Goal: Task Accomplishment & Management: Complete application form

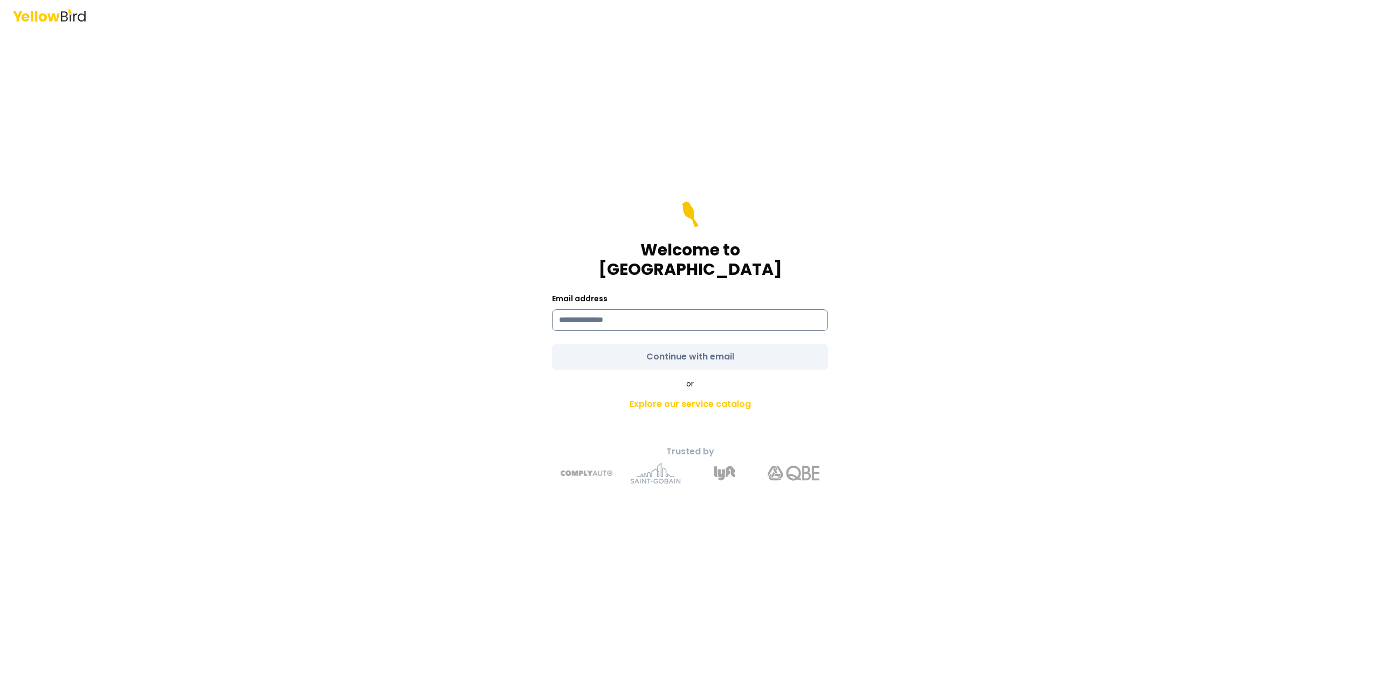
click at [731, 314] on input at bounding box center [690, 320] width 276 height 22
type input "**********"
click at [739, 343] on form "**********" at bounding box center [690, 286] width 276 height 168
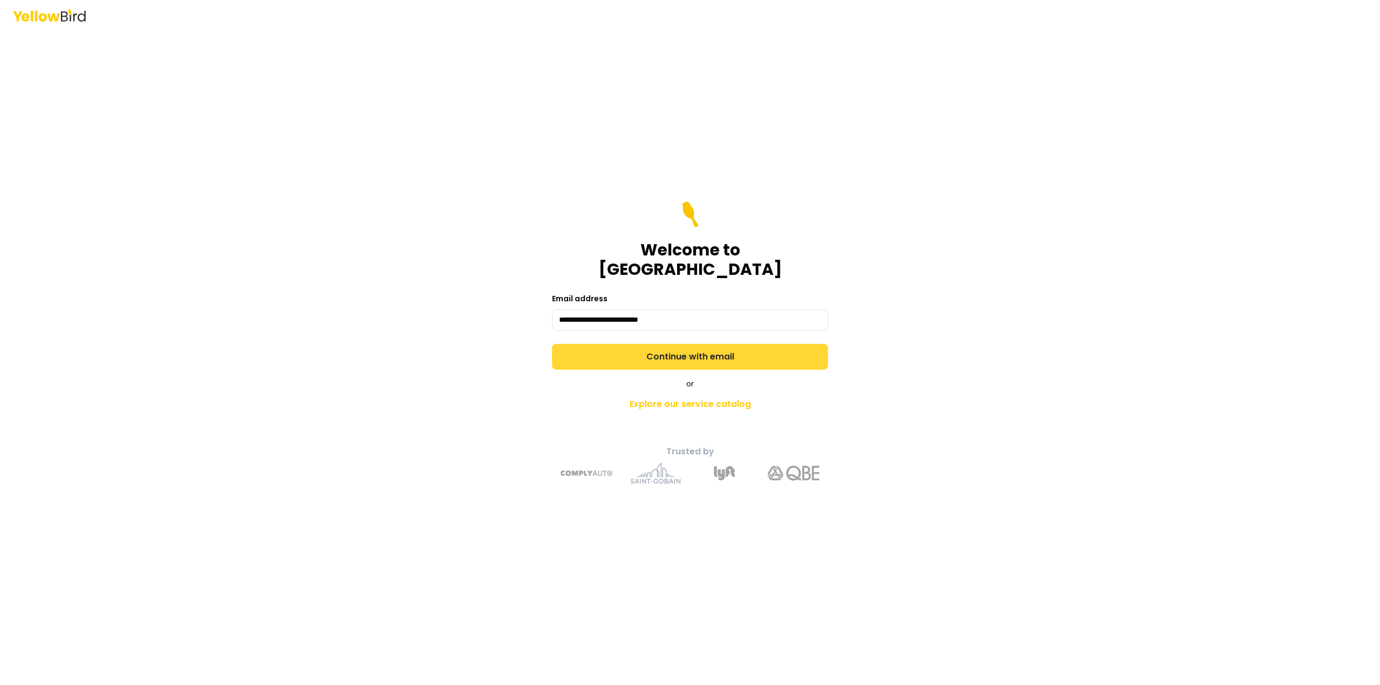
click at [732, 348] on button "Continue with email" at bounding box center [690, 357] width 276 height 26
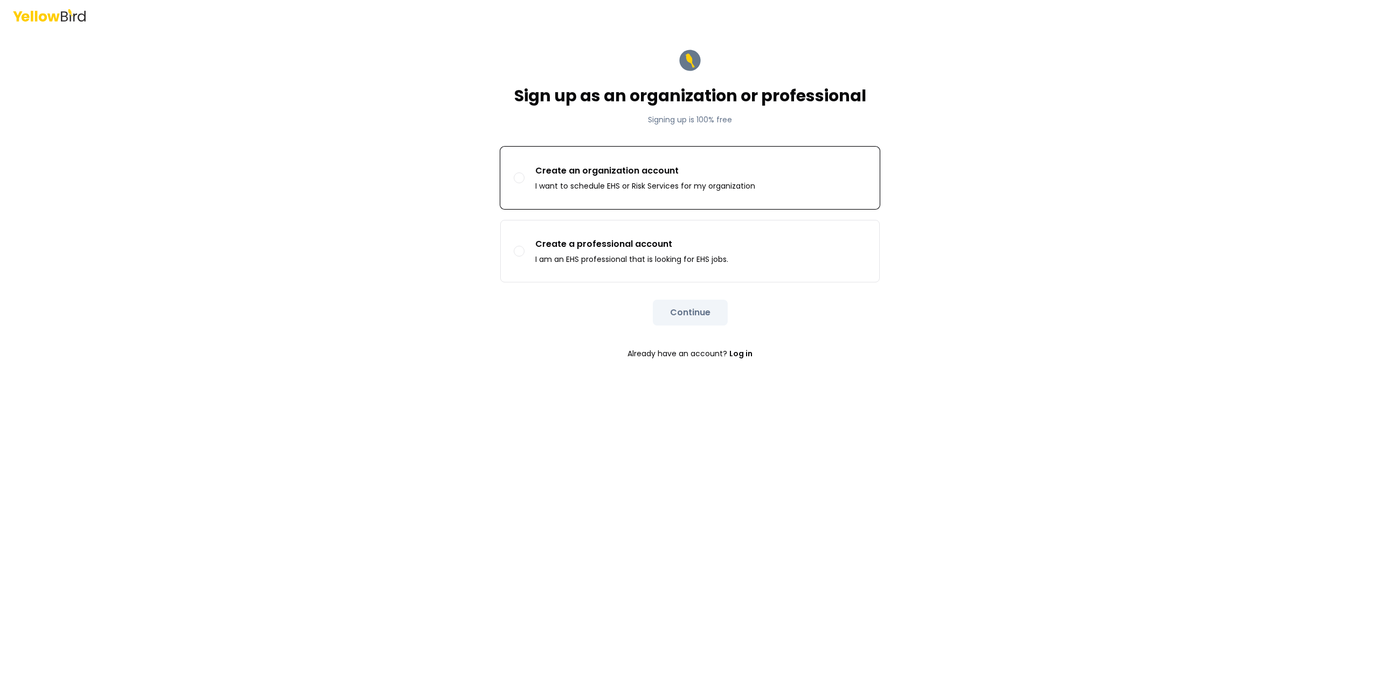
click at [519, 178] on button "Create an organization account I want to schedule EHS or Risk Services for my o…" at bounding box center [519, 177] width 11 height 11
click at [699, 315] on button "Continue" at bounding box center [690, 313] width 75 height 26
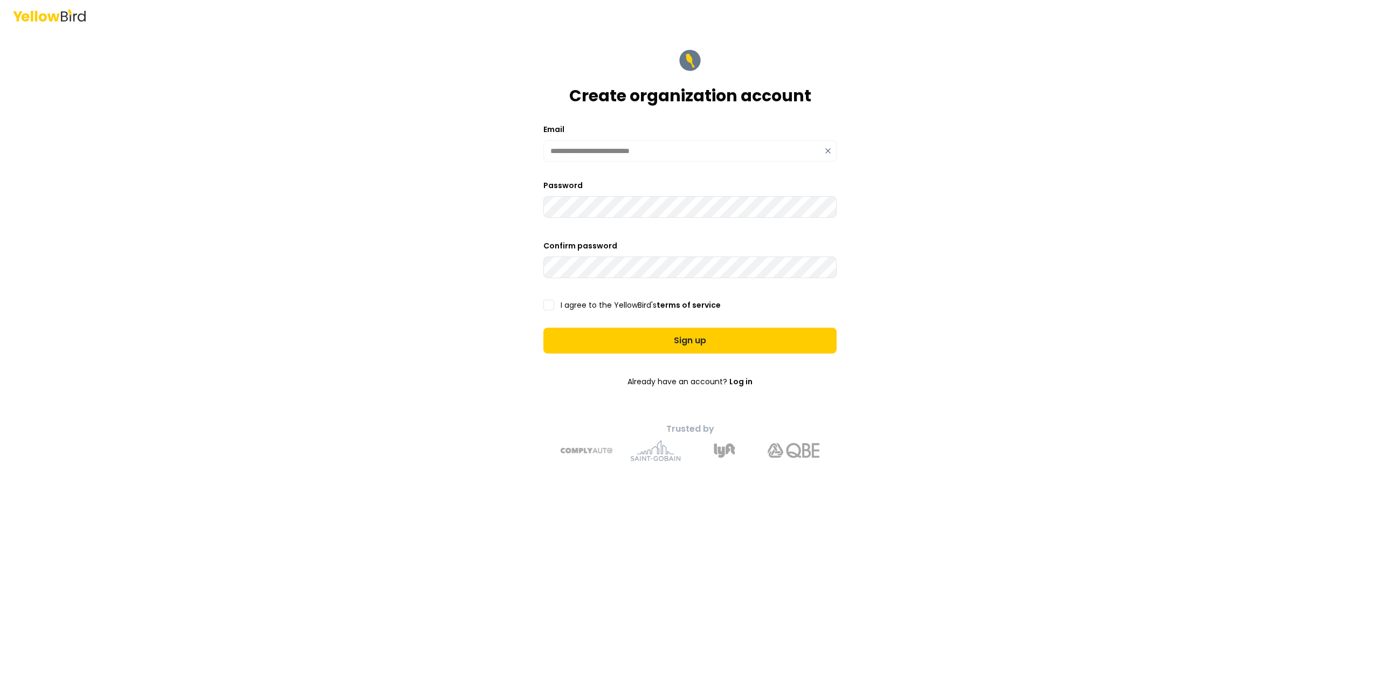
click at [333, 257] on div "**********" at bounding box center [690, 342] width 1380 height 685
click at [549, 306] on button "I agree to the YellowBird's terms of service" at bounding box center [548, 305] width 11 height 11
click at [663, 349] on button "Sign up" at bounding box center [689, 341] width 293 height 26
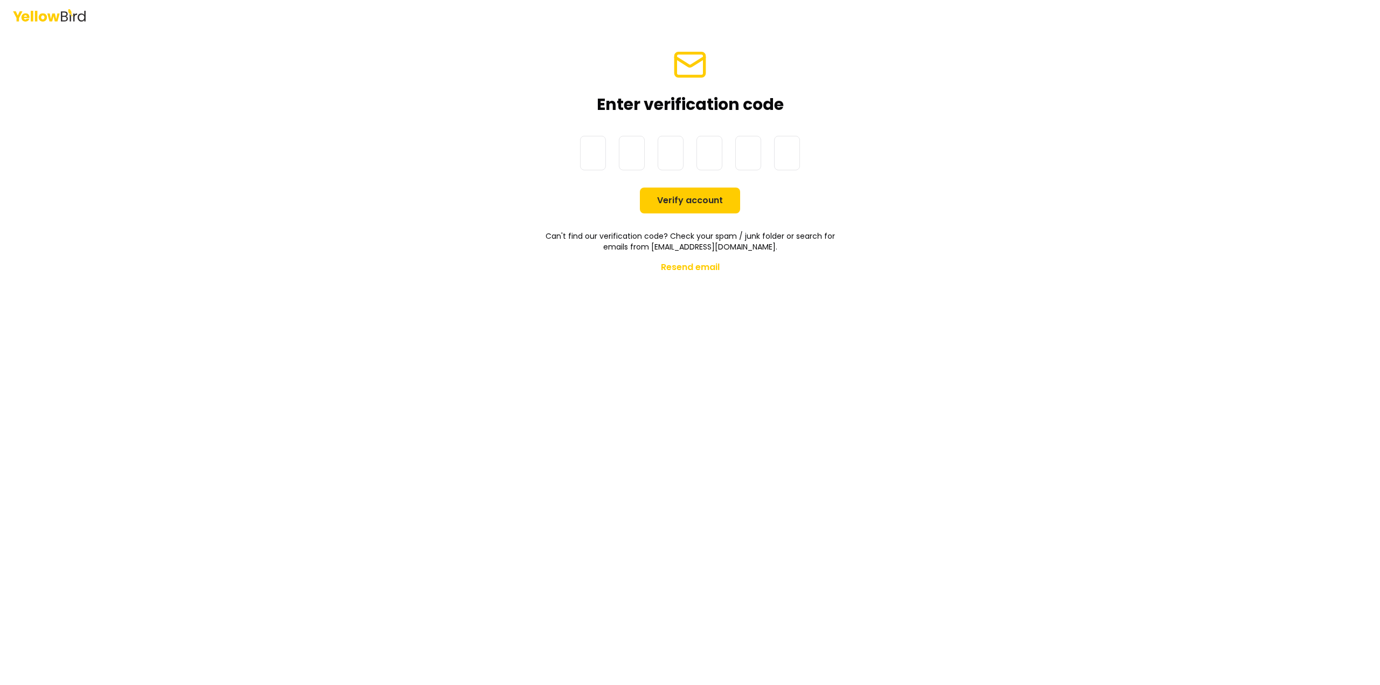
click at [600, 156] on input at bounding box center [700, 153] width 241 height 34
type input "******"
click at [715, 210] on button "Verify account" at bounding box center [690, 201] width 100 height 26
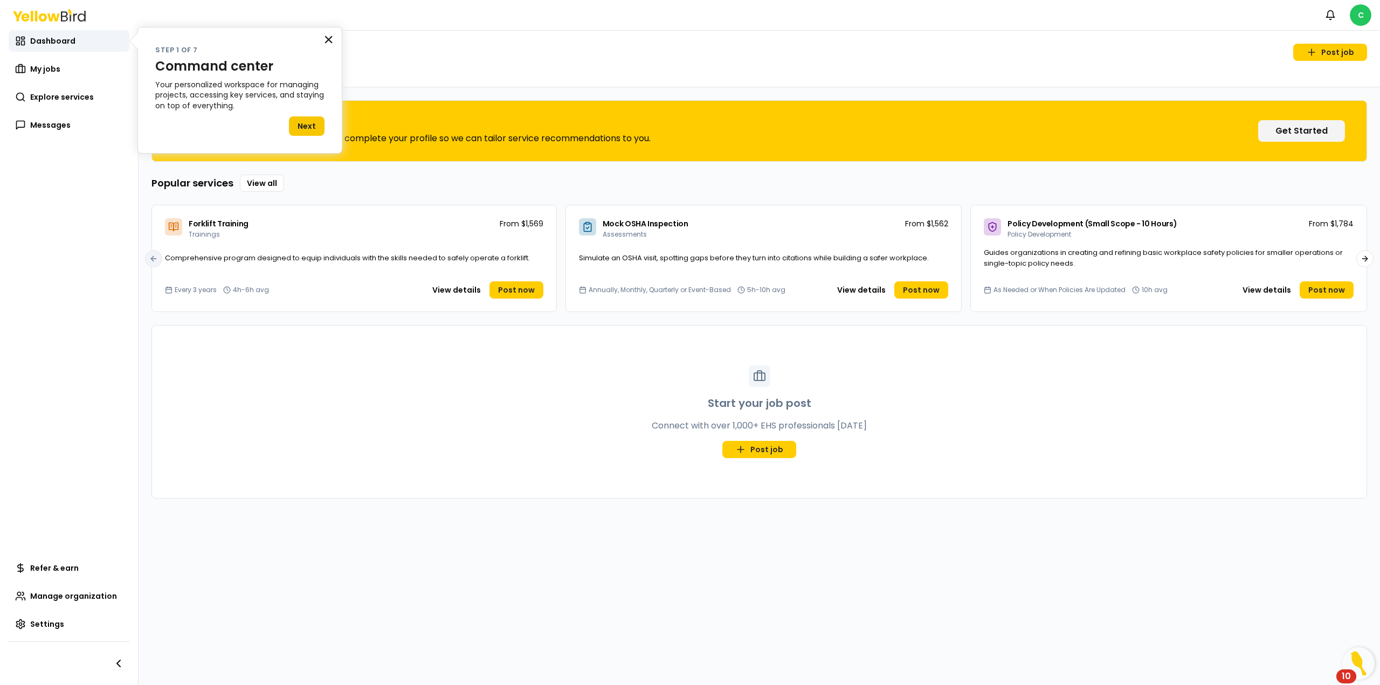
click at [326, 39] on button "×" at bounding box center [328, 39] width 10 height 17
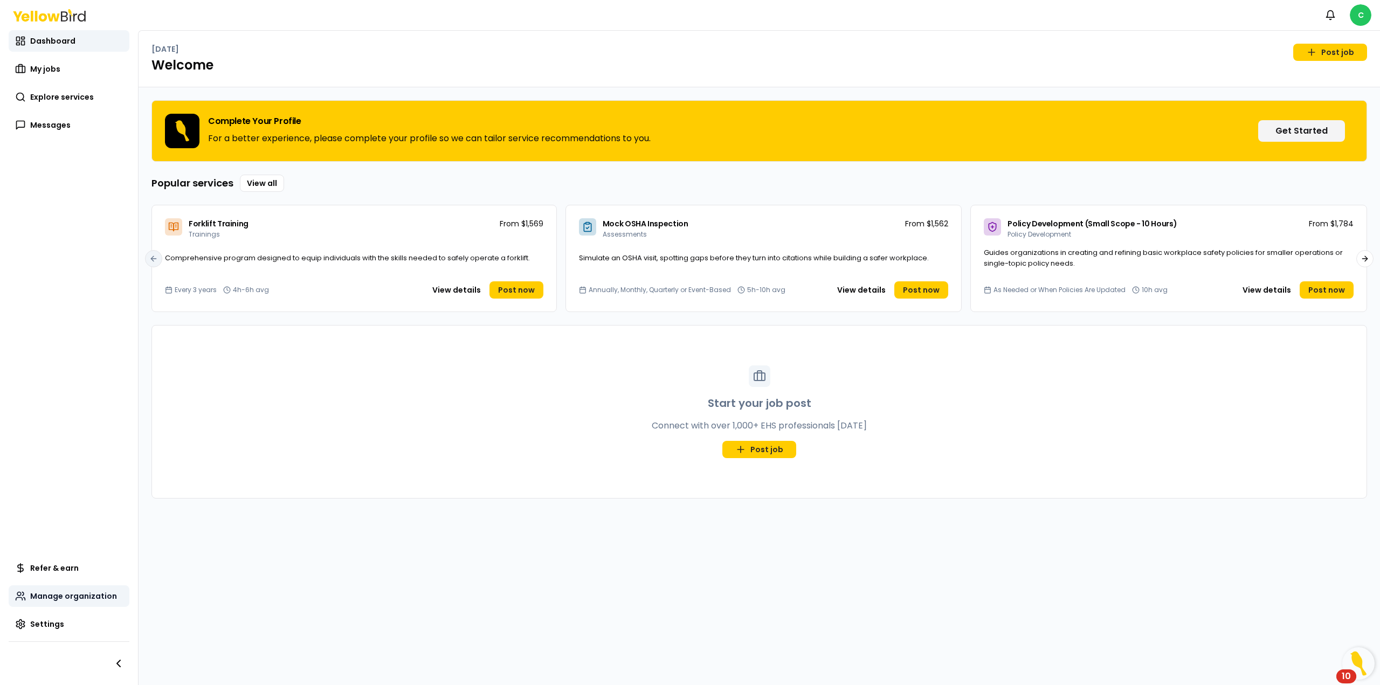
click at [84, 601] on link "Manage organization" at bounding box center [69, 596] width 121 height 22
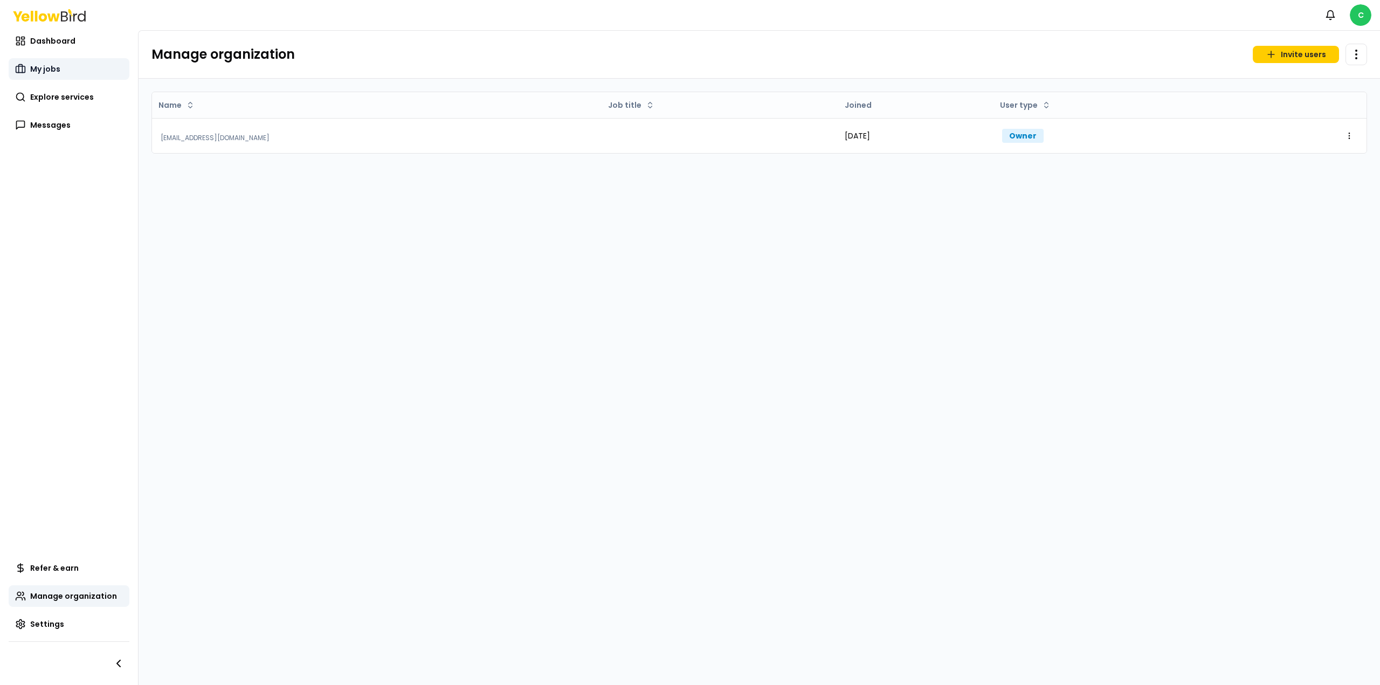
click at [53, 71] on span "My jobs" at bounding box center [45, 69] width 30 height 11
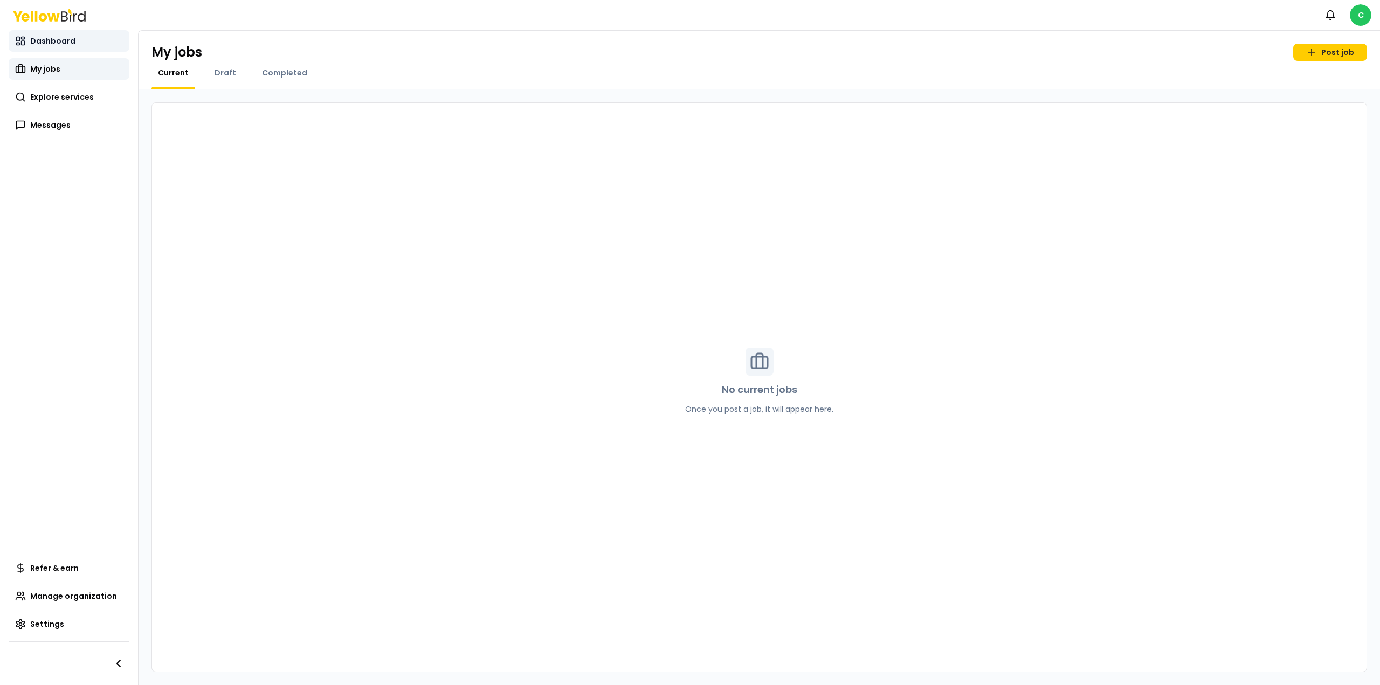
click at [73, 36] on link "Dashboard" at bounding box center [69, 41] width 121 height 22
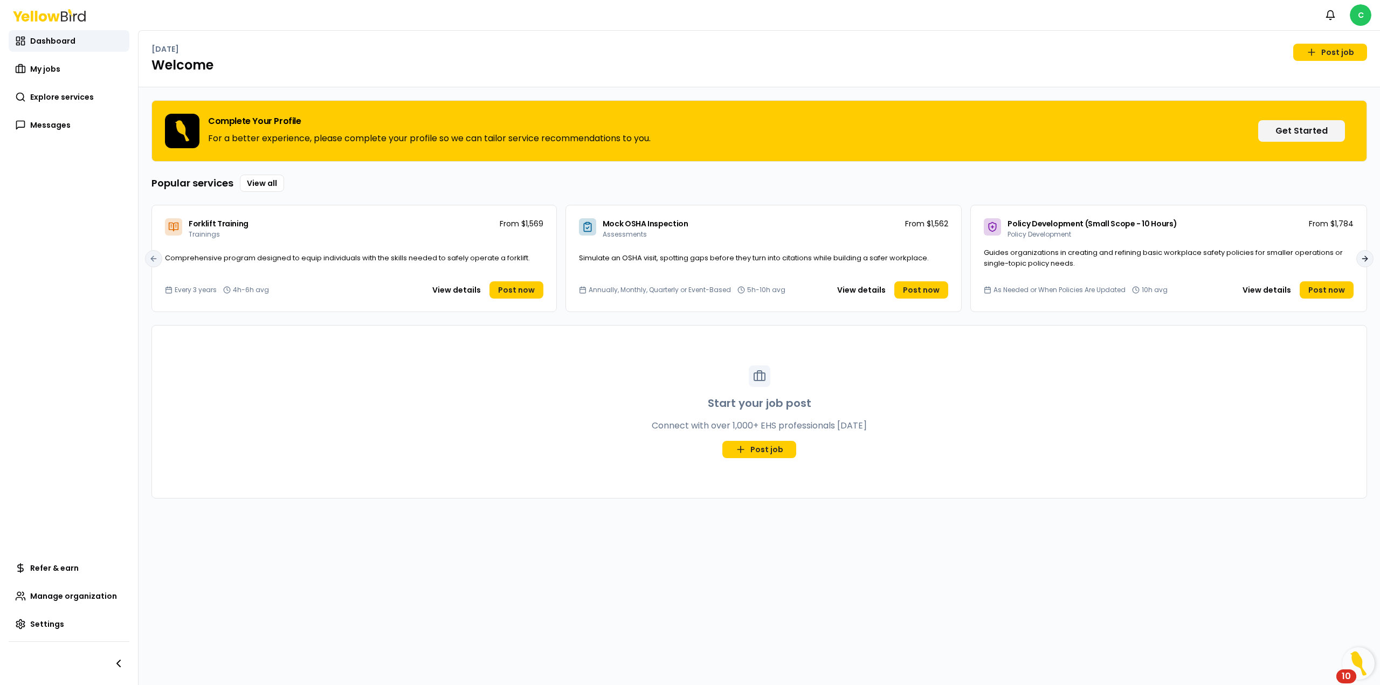
click at [1369, 260] on button "Next slide" at bounding box center [1364, 258] width 17 height 17
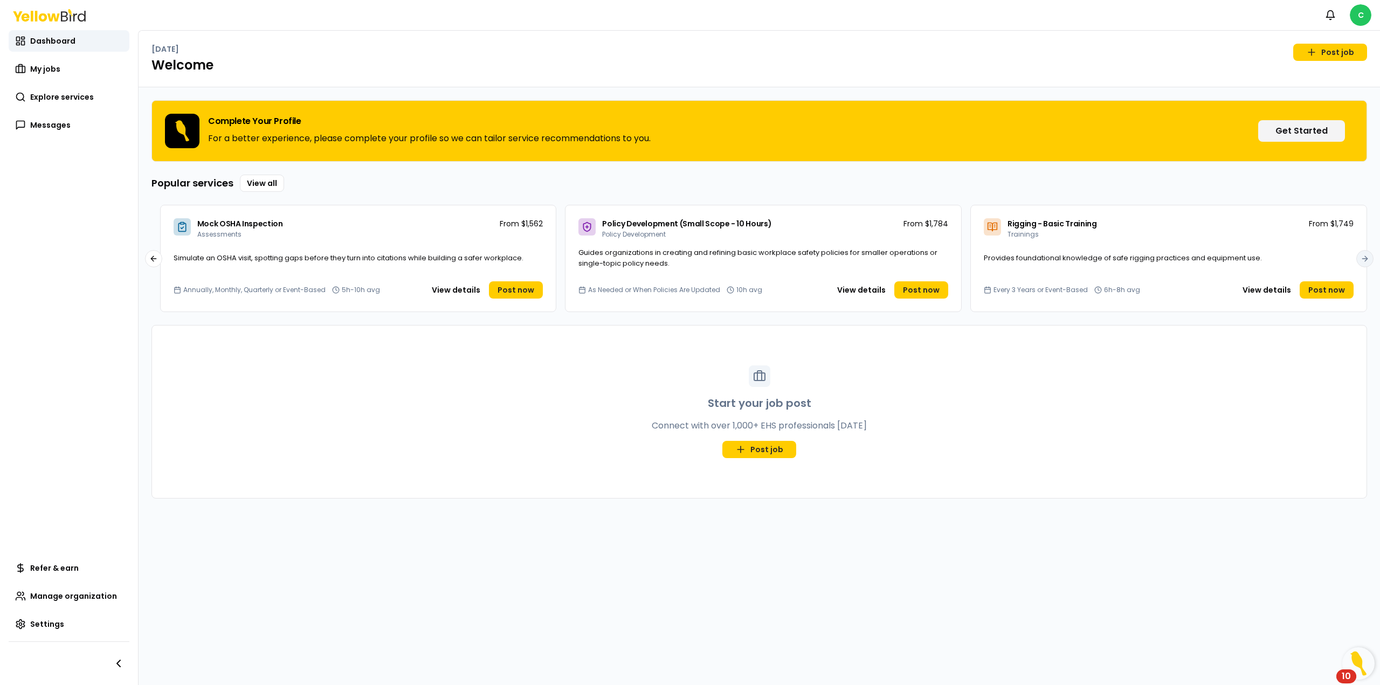
click at [1369, 260] on div "Complete Your Profile For a better experience, please complete your profile so …" at bounding box center [759, 386] width 1241 height 598
click at [1365, 261] on div "Provides foundational knowledge of safe rigging practices and equipment use." at bounding box center [1169, 265] width 396 height 24
click at [156, 262] on icon at bounding box center [153, 258] width 9 height 9
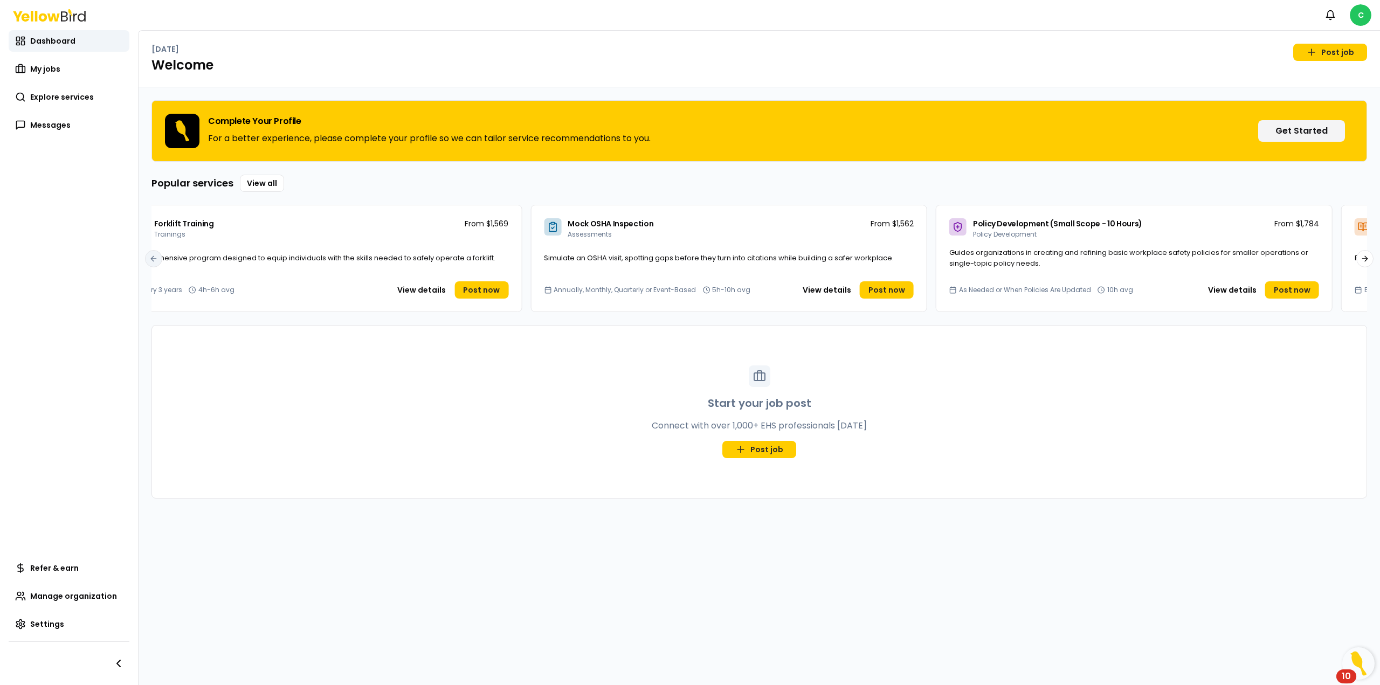
click at [154, 262] on span "Comprehensive program designed to equip individuals with the skills needed to s…" at bounding box center [312, 258] width 365 height 10
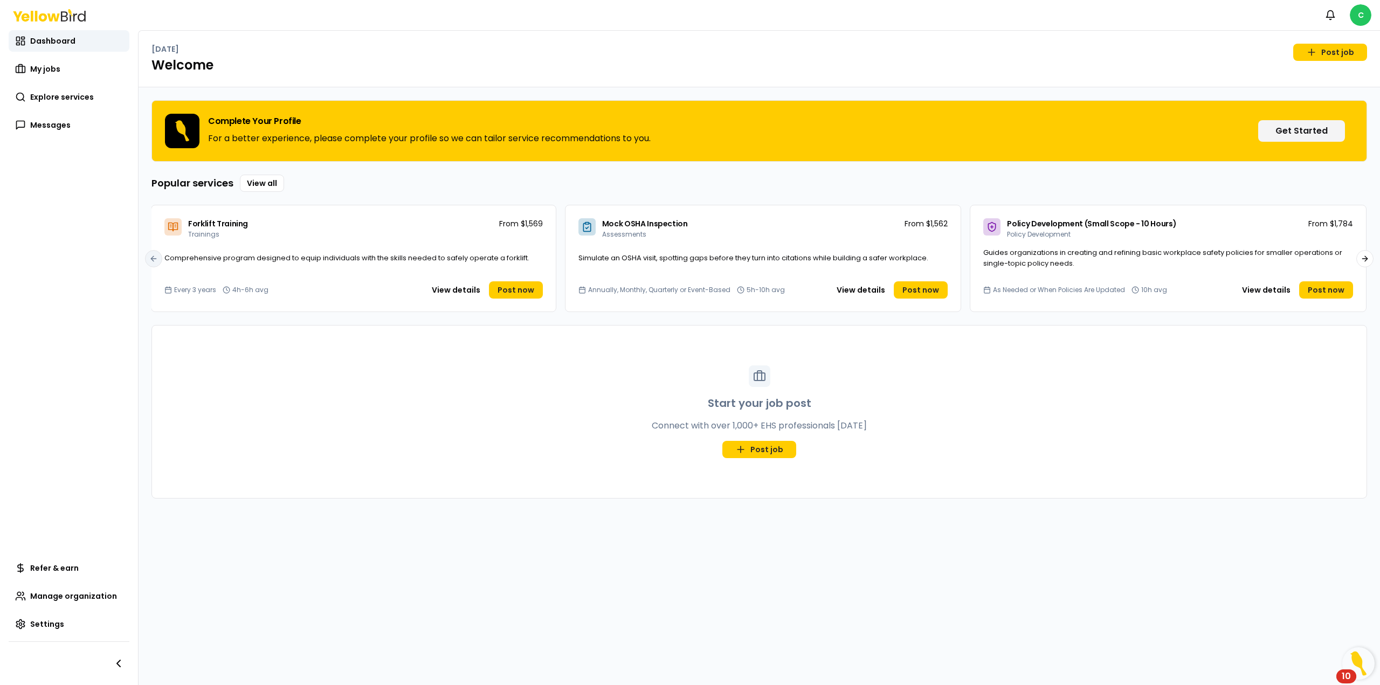
click at [154, 262] on div "Comprehensive program designed to equip individuals with the skills needed to s…" at bounding box center [353, 265] width 404 height 24
